Goal: Task Accomplishment & Management: Manage account settings

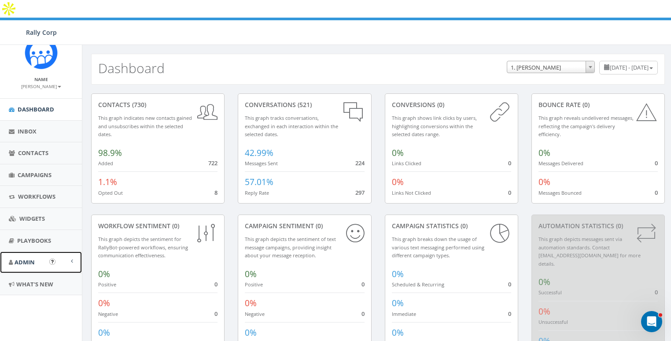
click at [30, 258] on span "Admin" at bounding box center [25, 262] width 20 height 8
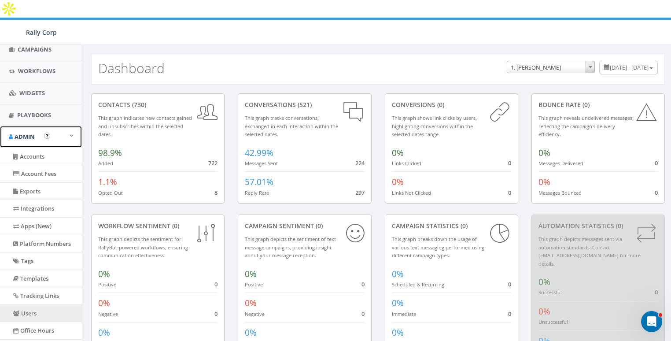
scroll to position [127, 0]
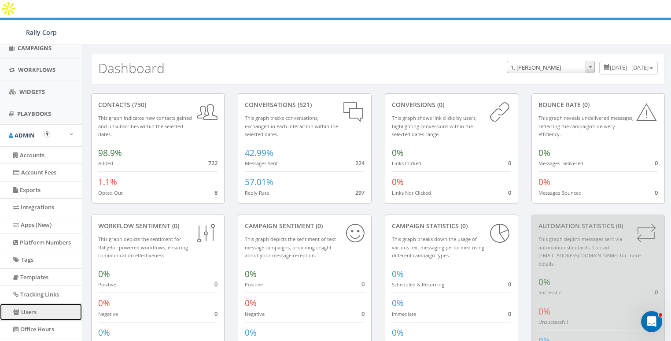
click at [28, 308] on link "Users" at bounding box center [41, 311] width 82 height 17
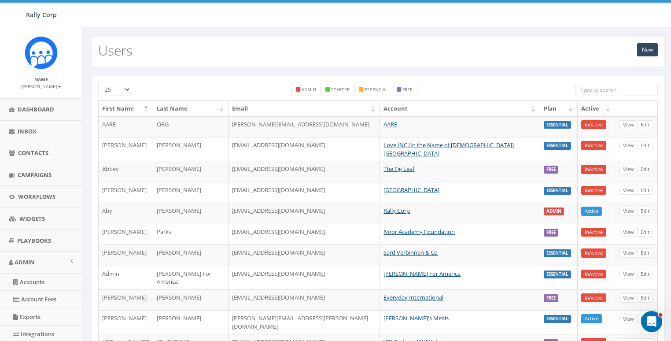
click at [602, 86] on input "search" at bounding box center [616, 89] width 82 height 13
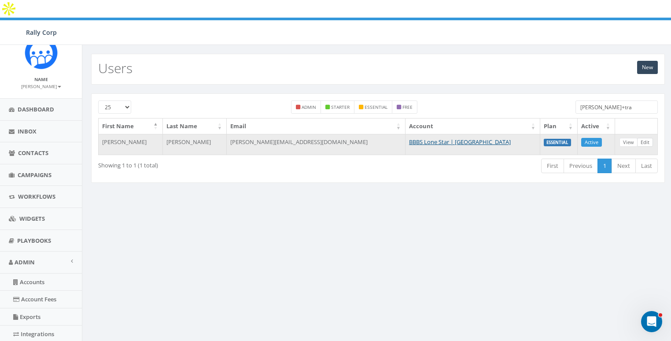
type input "james+tra"
click at [649, 138] on link "Edit" at bounding box center [645, 142] width 16 height 9
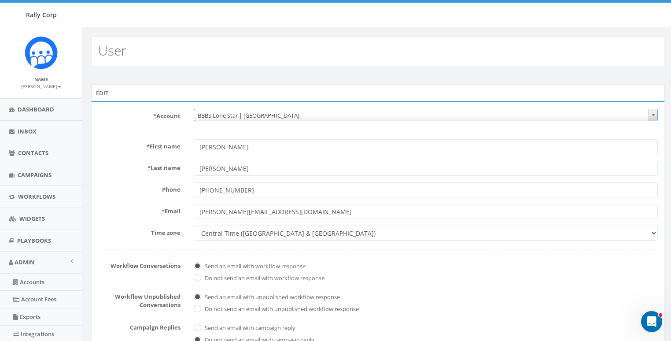
click at [243, 112] on span "BBBS Lone Star | Dallas" at bounding box center [425, 115] width 463 height 12
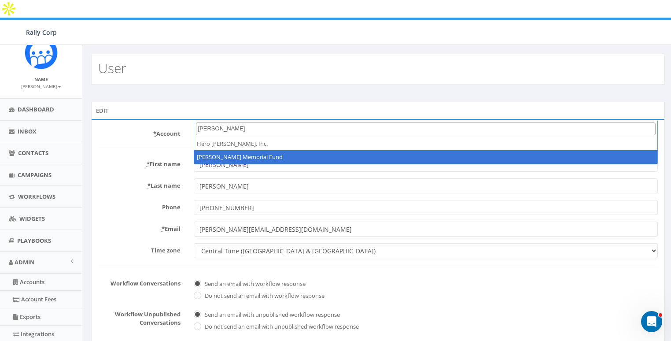
type input "hunt"
select select "1140"
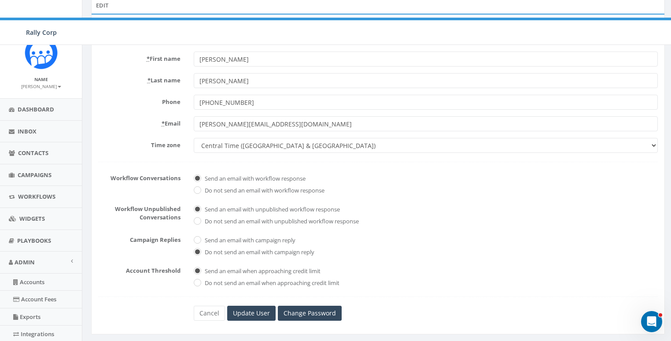
scroll to position [186, 0]
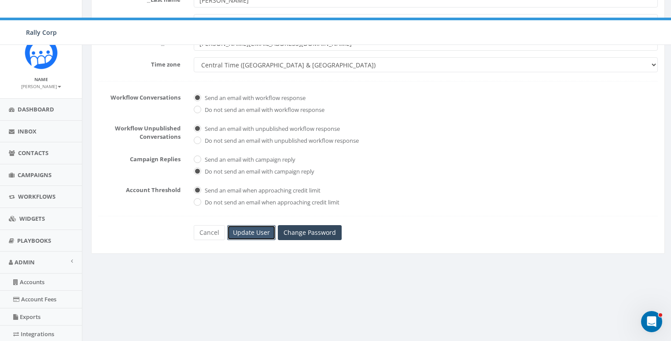
click at [246, 225] on input "Update User" at bounding box center [251, 232] width 48 height 15
